Goal: Information Seeking & Learning: Understand process/instructions

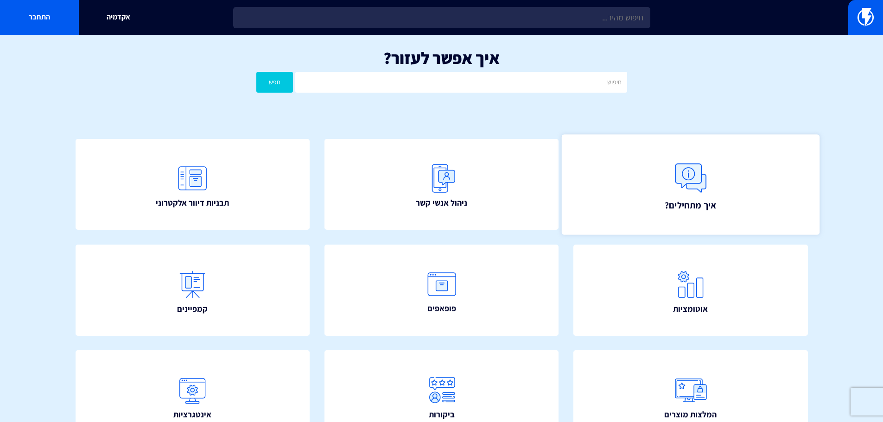
click at [613, 167] on link "איך מתחילים?" at bounding box center [691, 184] width 258 height 100
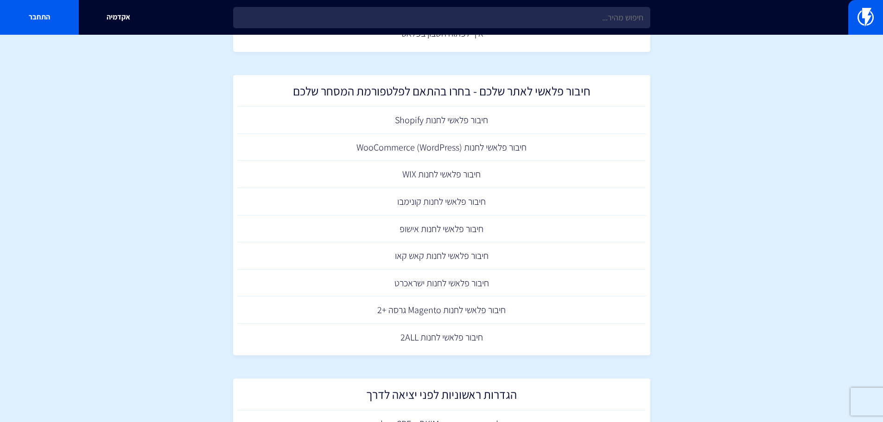
scroll to position [139, 0]
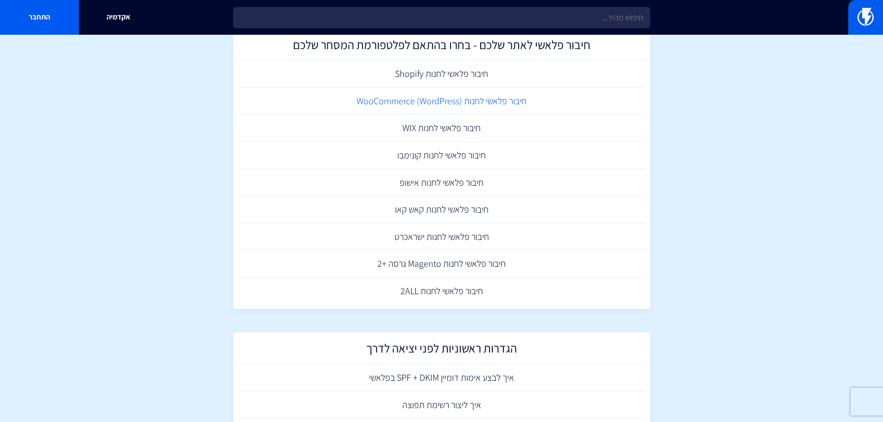
click at [470, 104] on link "חיבור פלאשי לחנות (WooCommerce (WordPress" at bounding box center [442, 101] width 408 height 27
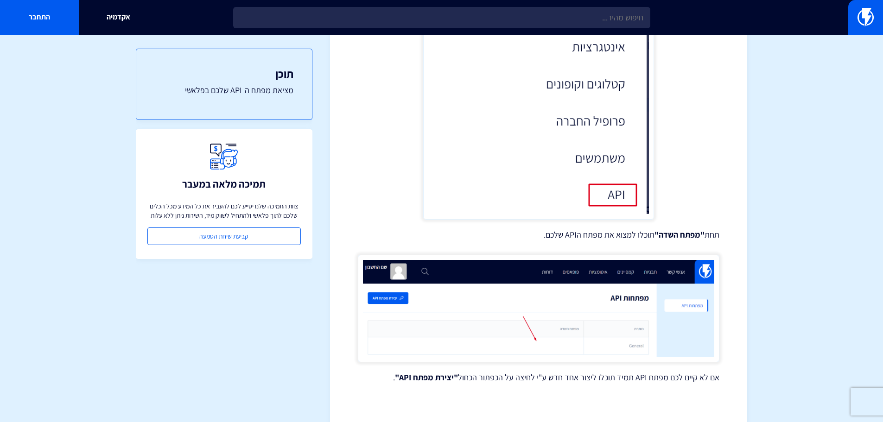
scroll to position [556, 0]
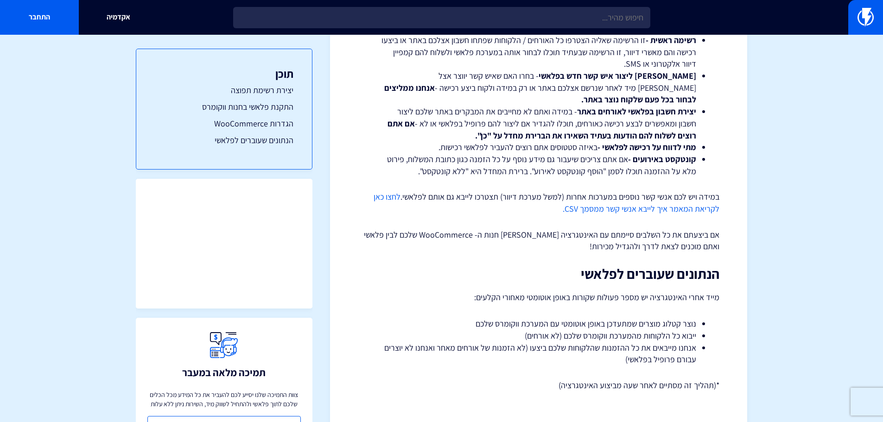
scroll to position [1562, 0]
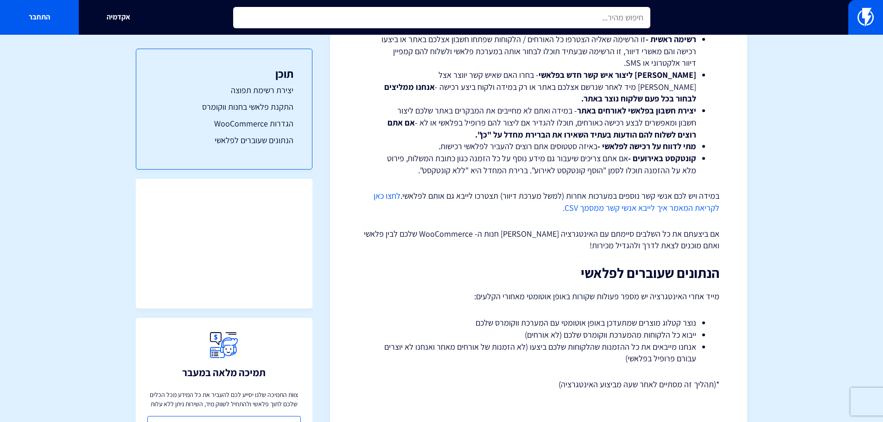
click at [585, 24] on input "text" at bounding box center [441, 17] width 417 height 21
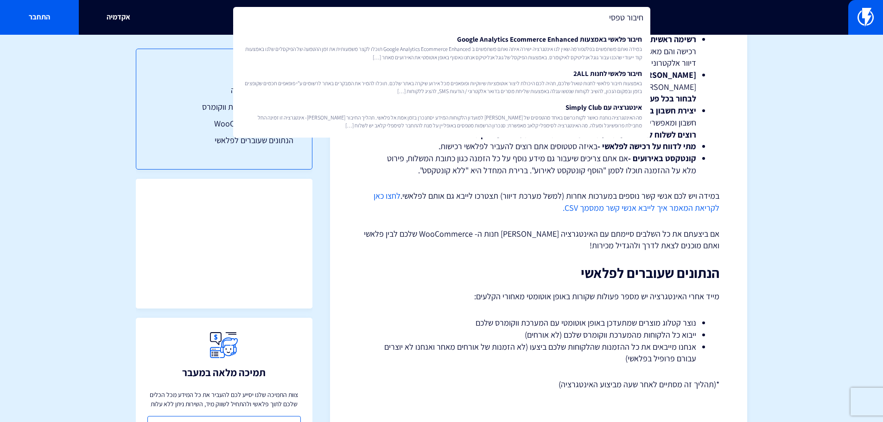
type input "חיבור טפסים"
click at [600, 17] on input "חיבור טפסים" at bounding box center [441, 17] width 417 height 21
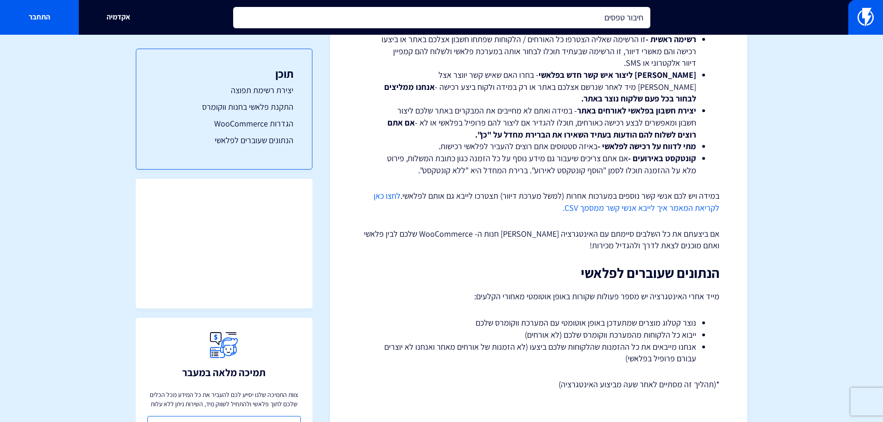
click at [600, 17] on input "חיבור טפסים" at bounding box center [441, 17] width 417 height 21
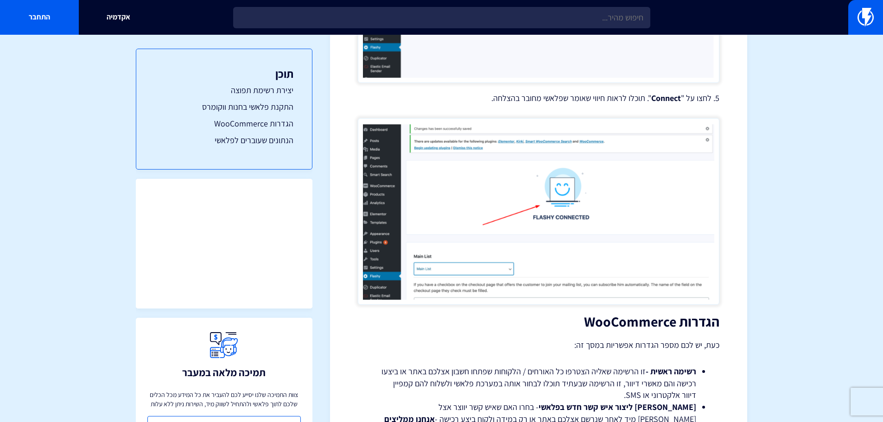
scroll to position [171, 0]
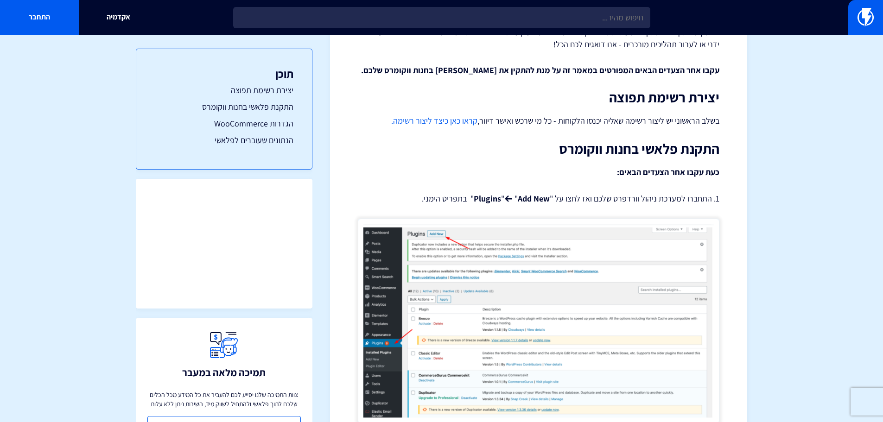
drag, startPoint x: 723, startPoint y: 327, endPoint x: 760, endPoint y: 18, distance: 311.5
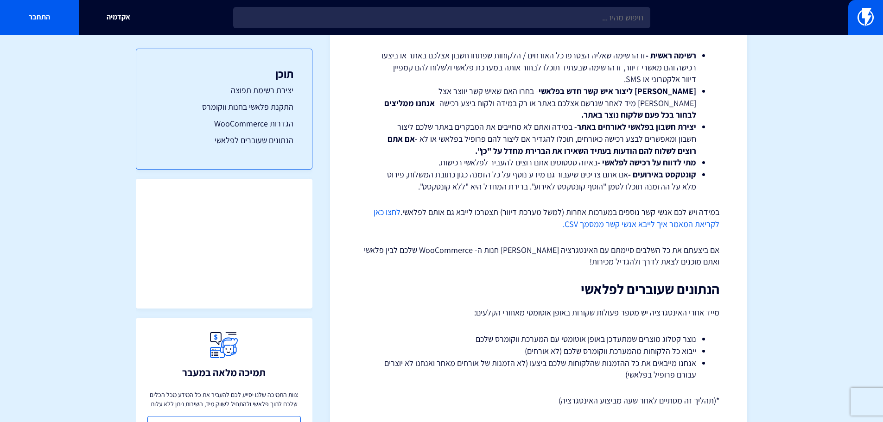
scroll to position [1555, 0]
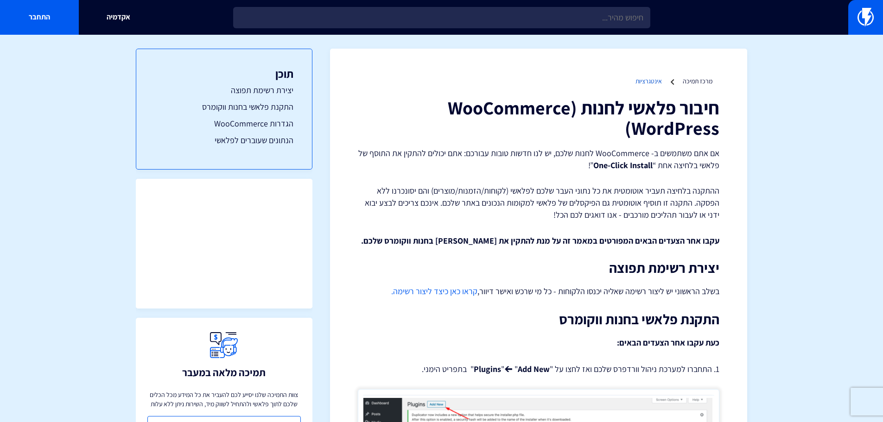
click at [657, 82] on link "אינטגרציות" at bounding box center [649, 81] width 26 height 8
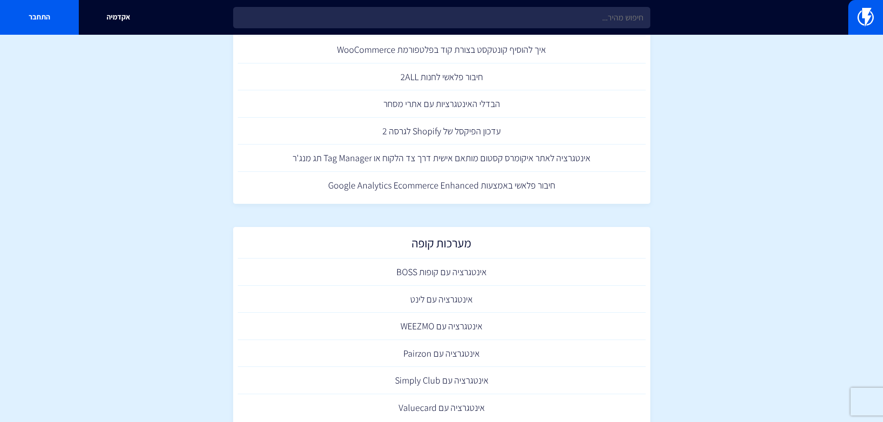
scroll to position [556, 0]
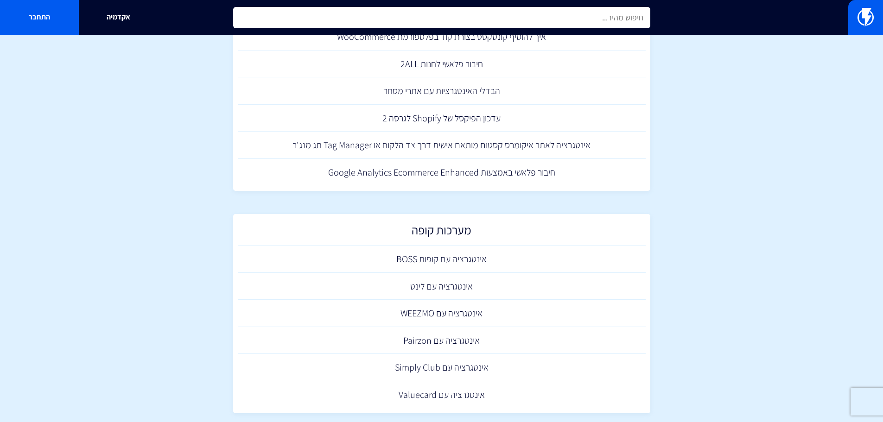
click at [558, 17] on input "text" at bounding box center [441, 17] width 417 height 21
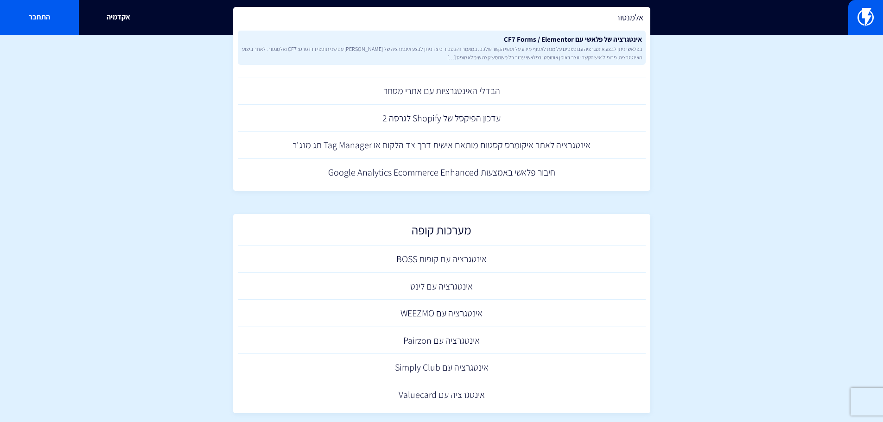
type input "אלמנטור"
click at [572, 51] on span "בפלאשי ניתן לבצע אינטגרציה עם טפסים על מנת לאסוף מידע על אנשי הקשר שלכם. במאמר …" at bounding box center [442, 53] width 401 height 16
